Goal: Task Accomplishment & Management: Manage account settings

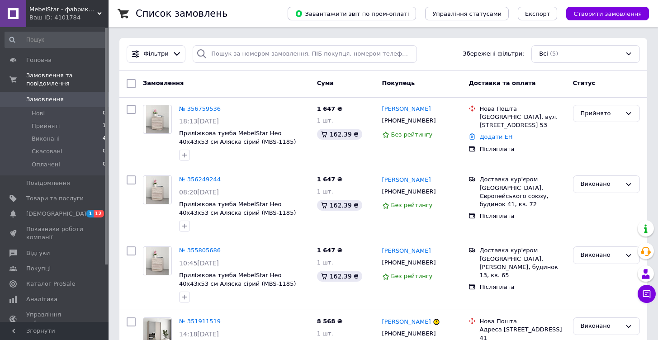
click at [448, 53] on div "Фільтри Збережені фільтри: Всі (5)" at bounding box center [383, 54] width 520 height 18
click at [49, 279] on link "Каталог ProSale" at bounding box center [55, 283] width 111 height 15
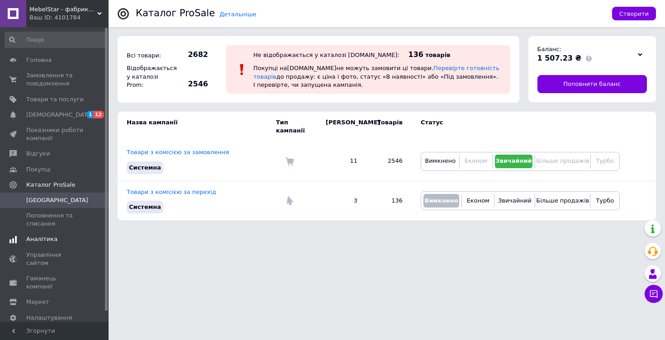
click at [44, 243] on span "Аналітика" at bounding box center [41, 239] width 31 height 8
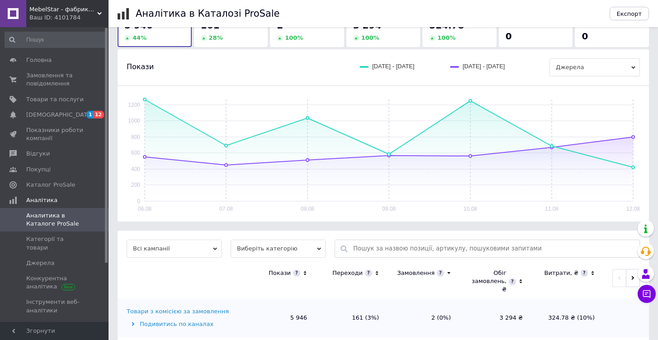
scroll to position [36, 0]
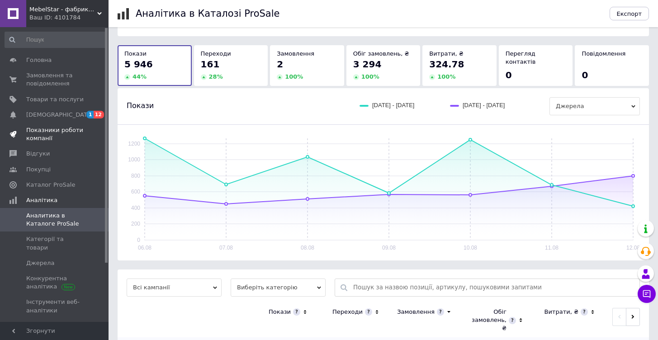
click at [48, 136] on span "Показники роботи компанії" at bounding box center [54, 134] width 57 height 16
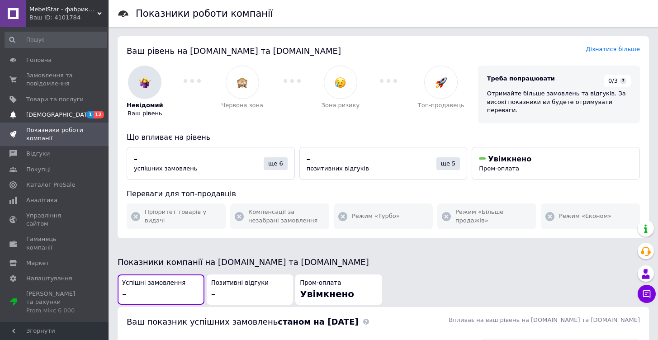
click at [71, 114] on span "[DEMOGRAPHIC_DATA]" at bounding box center [54, 115] width 57 height 8
